Goal: Task Accomplishment & Management: Manage account settings

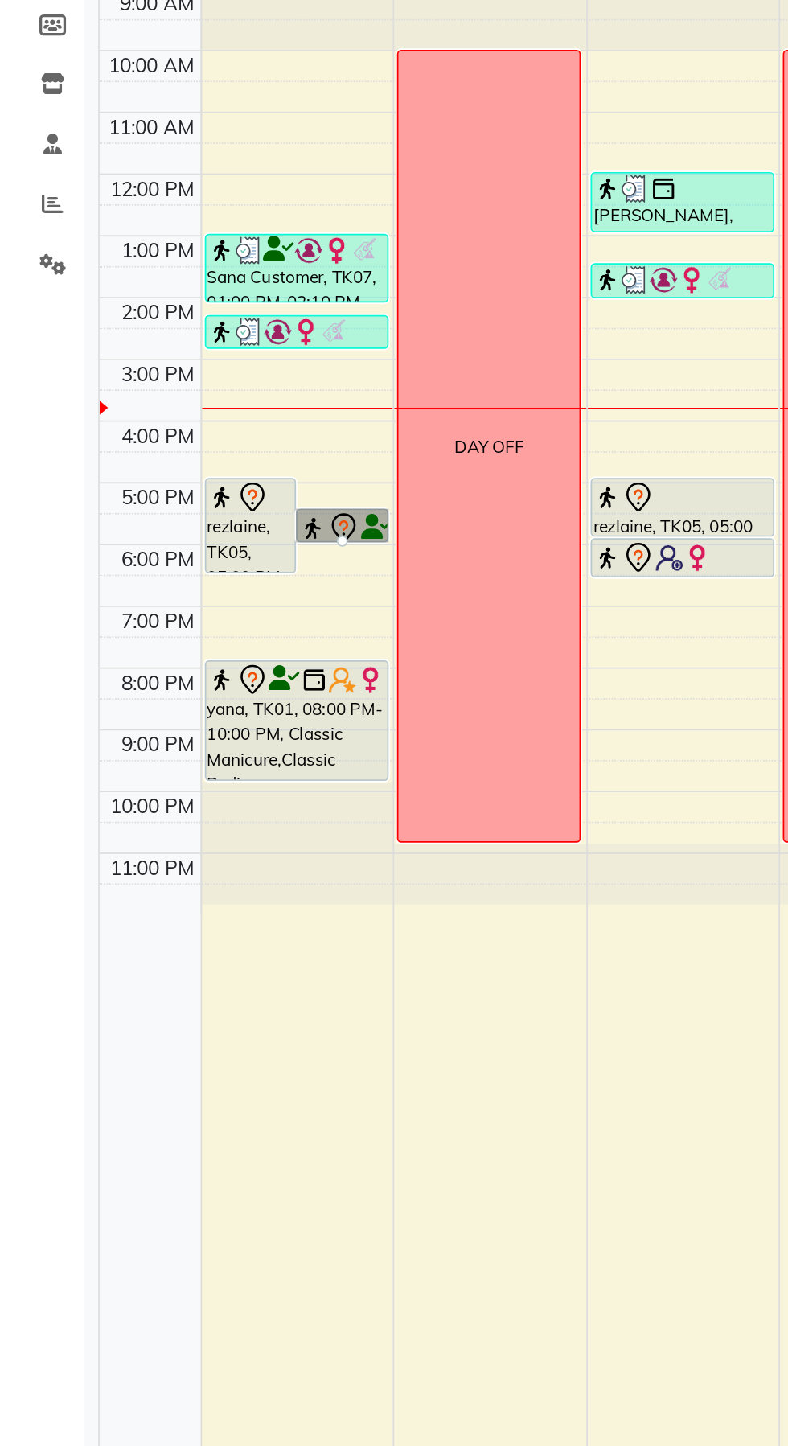
click at [198, 568] on div at bounding box center [196, 571] width 6 height 6
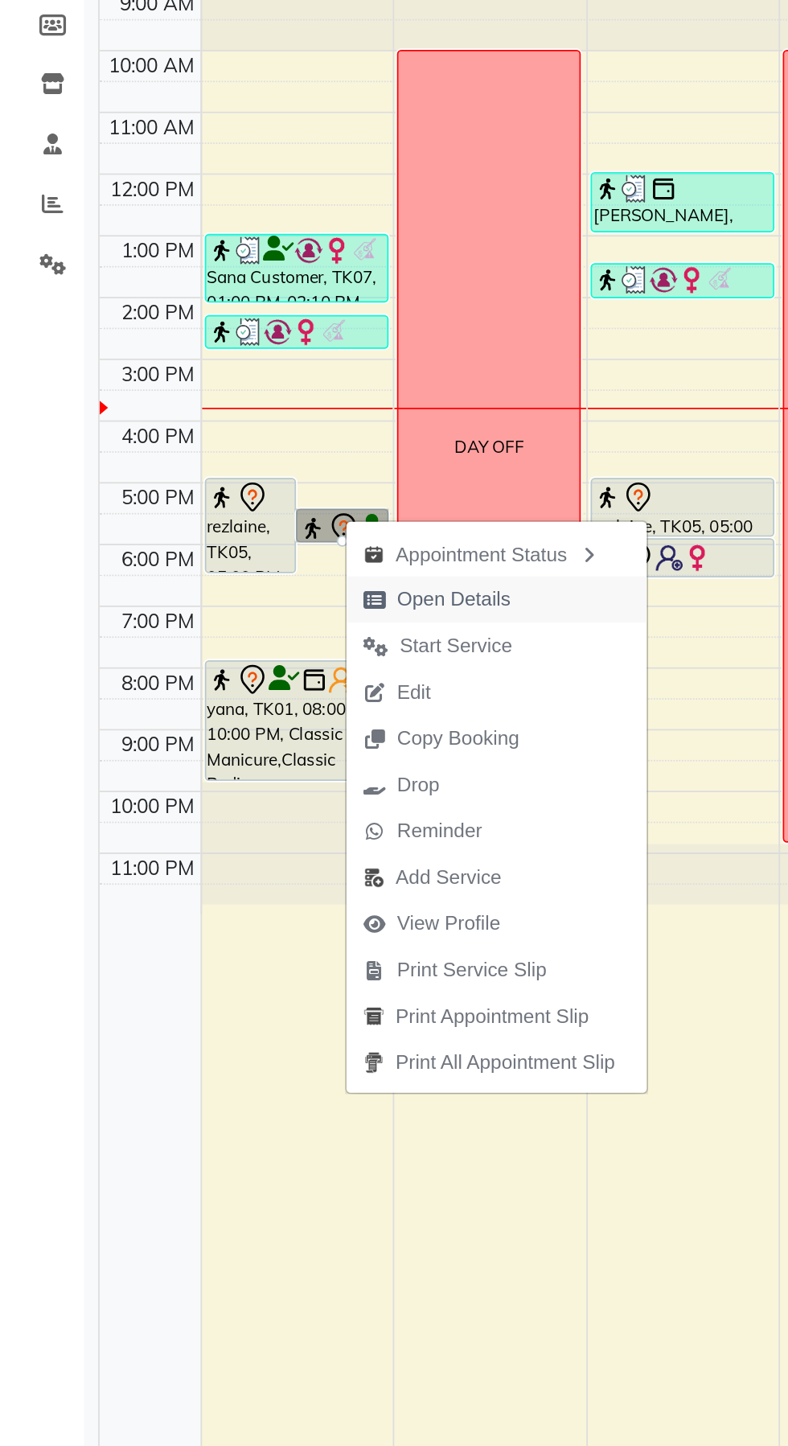
click at [235, 611] on span "Open Details" at bounding box center [260, 604] width 65 height 17
select select "7"
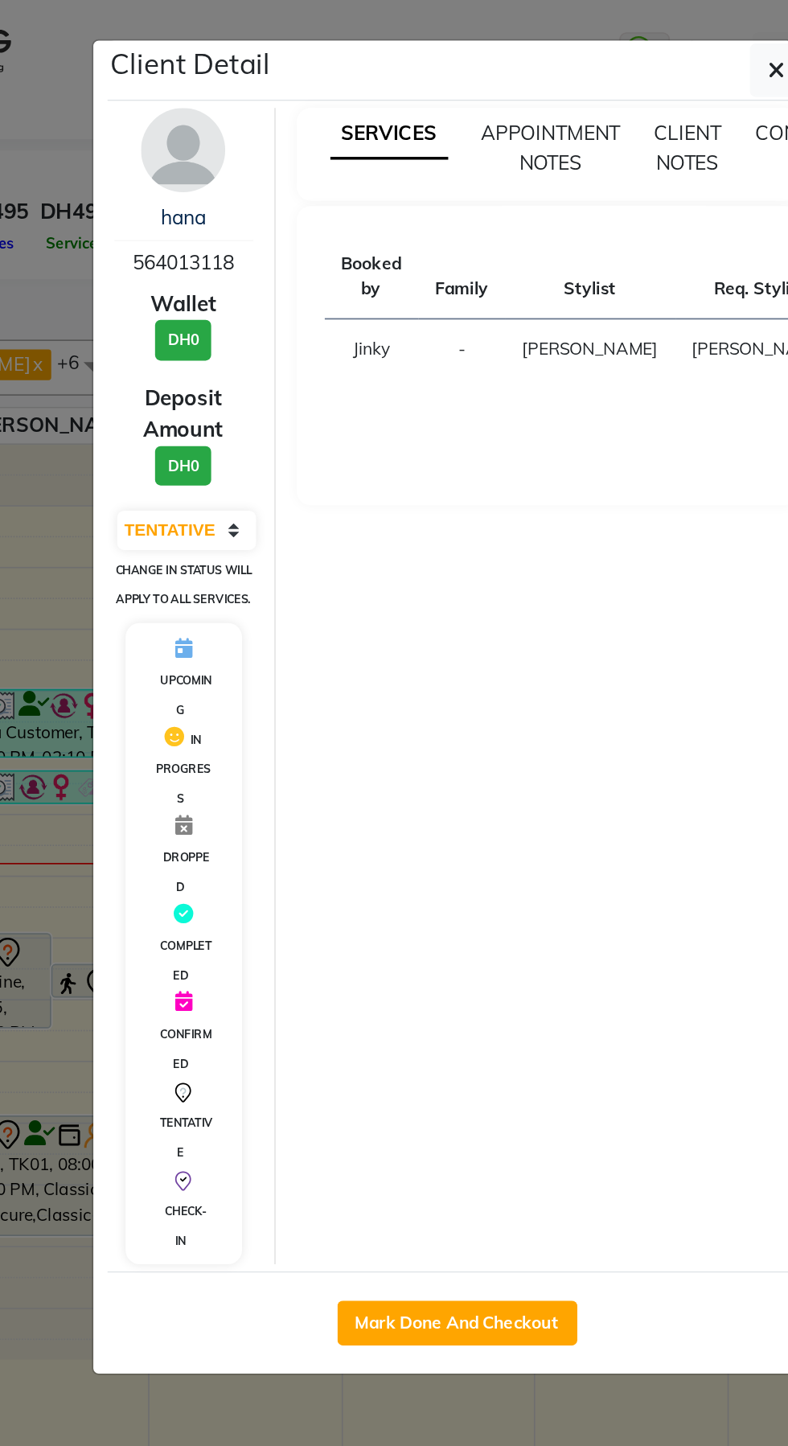
click at [166, 102] on ngb-modal-window "Client Detail hana 564013118 Wallet DH0 Deposit Amount DH0 Select IN SERVICE CO…" at bounding box center [394, 723] width 788 height 1446
